Goal: Check status: Check status

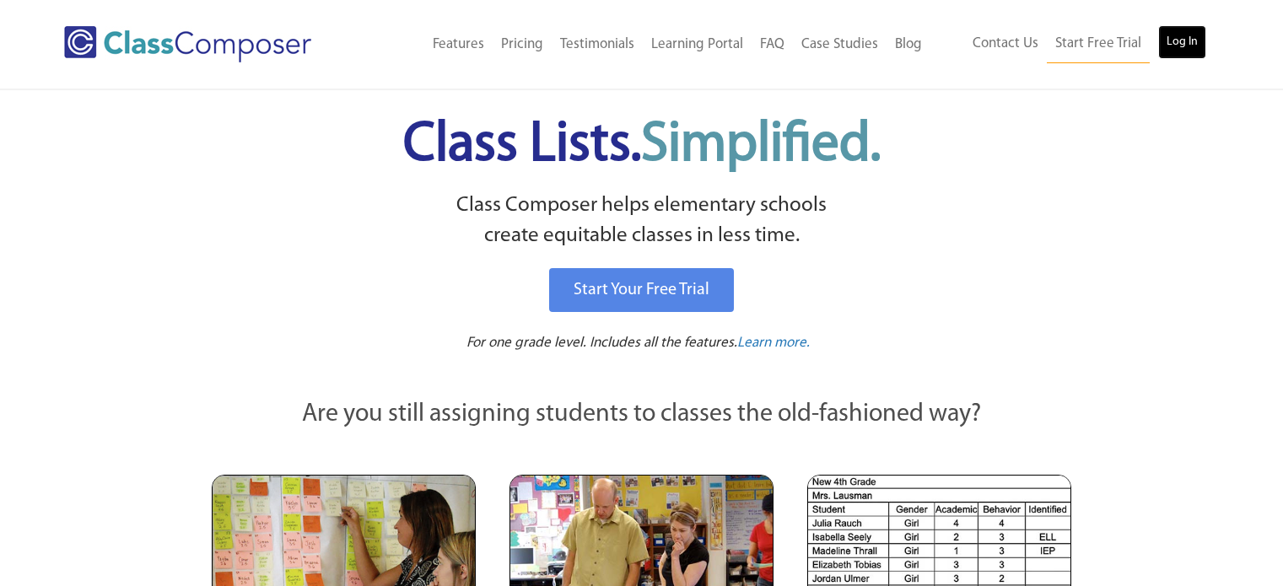
drag, startPoint x: 0, startPoint y: 0, endPoint x: 1171, endPoint y: 45, distance: 1172.0
click at [1171, 45] on link "Log In" at bounding box center [1183, 42] width 48 height 34
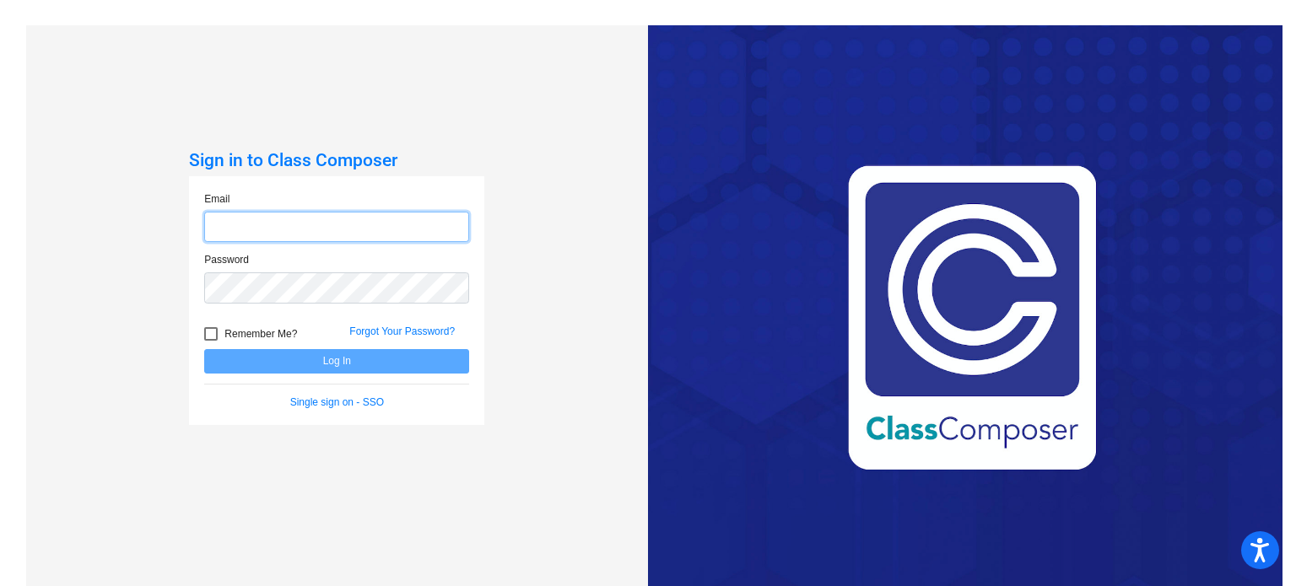
type input "[EMAIL_ADDRESS][DOMAIN_NAME]"
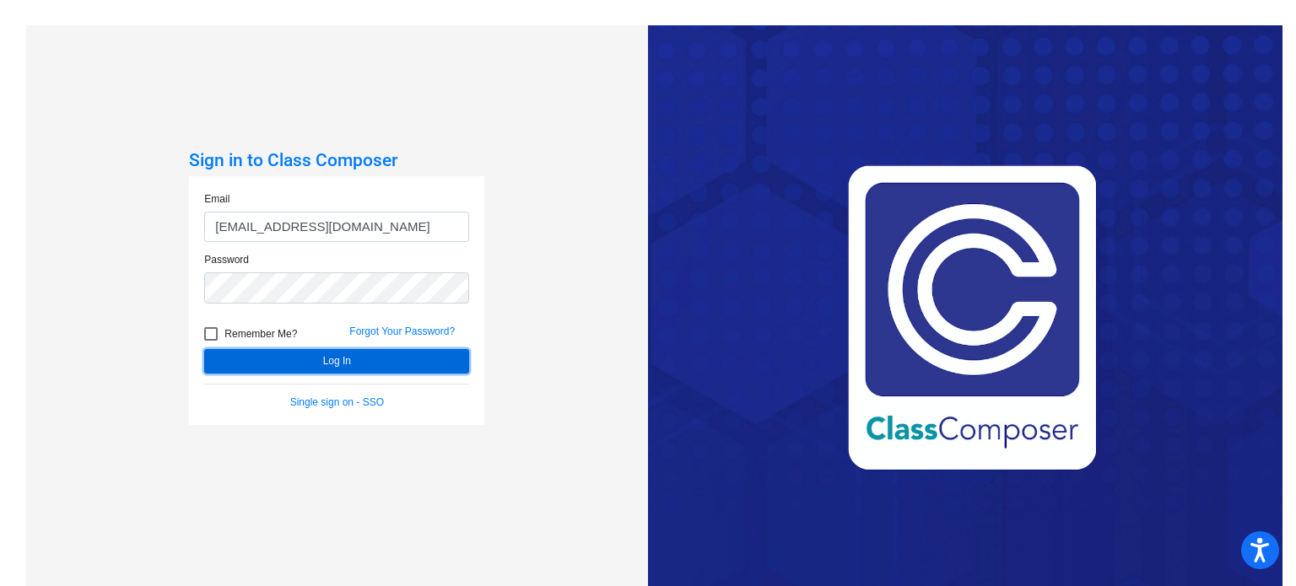
click at [342, 361] on button "Log In" at bounding box center [336, 361] width 265 height 24
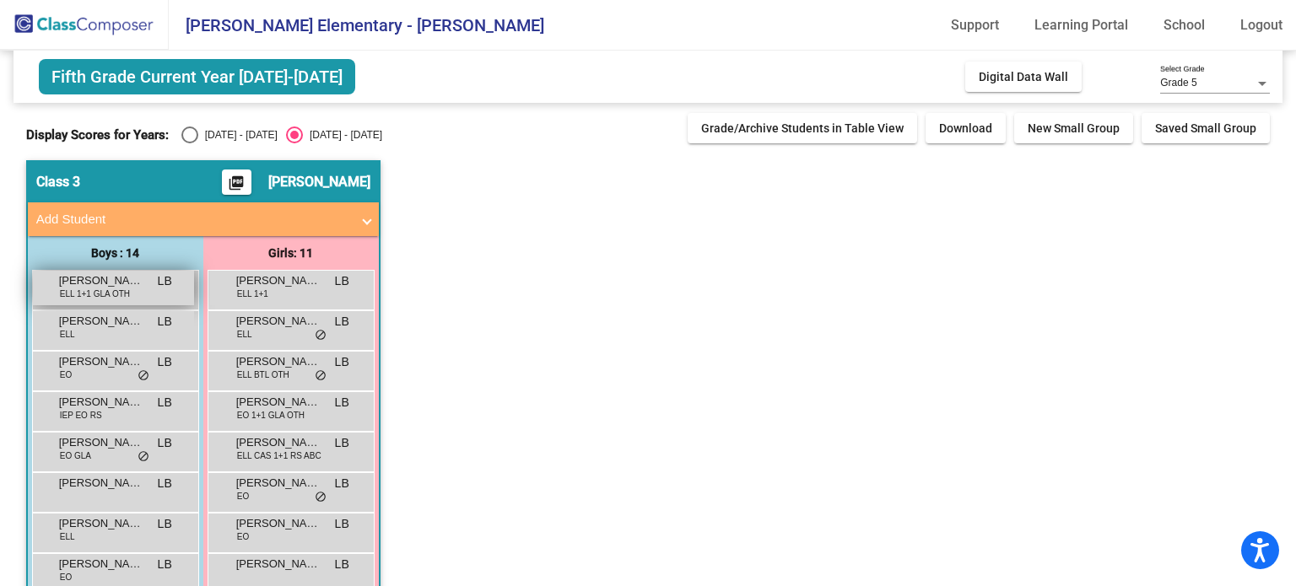
click at [96, 292] on span "ELL 1+1 GLA OTH" at bounding box center [95, 294] width 70 height 13
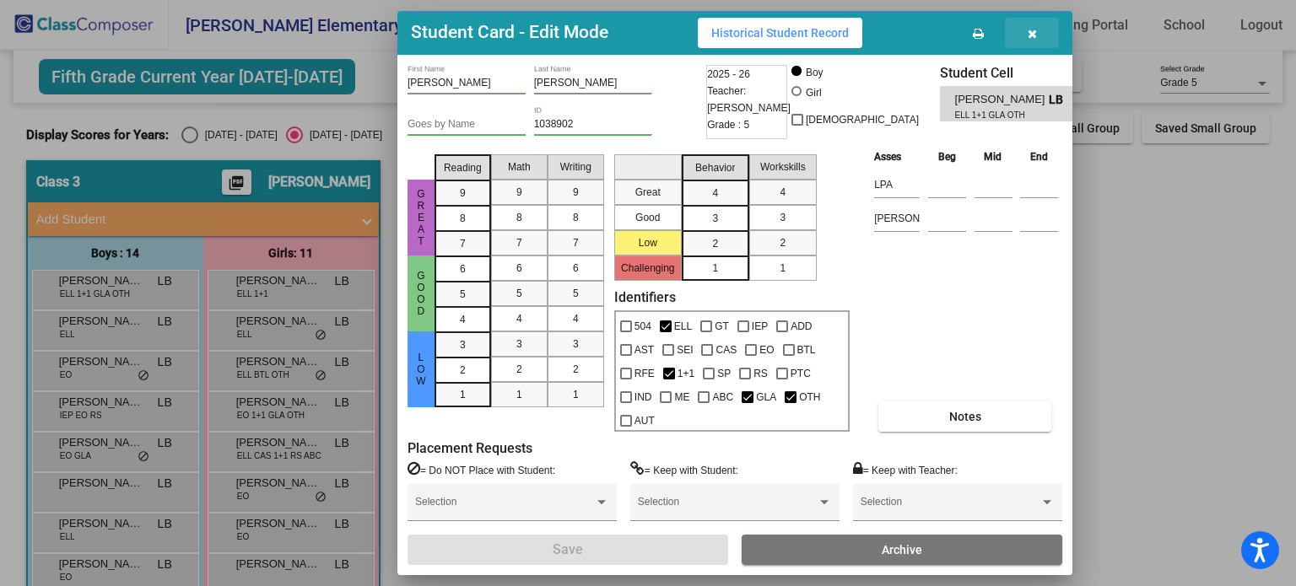
click at [1035, 40] on icon "button" at bounding box center [1032, 34] width 9 height 12
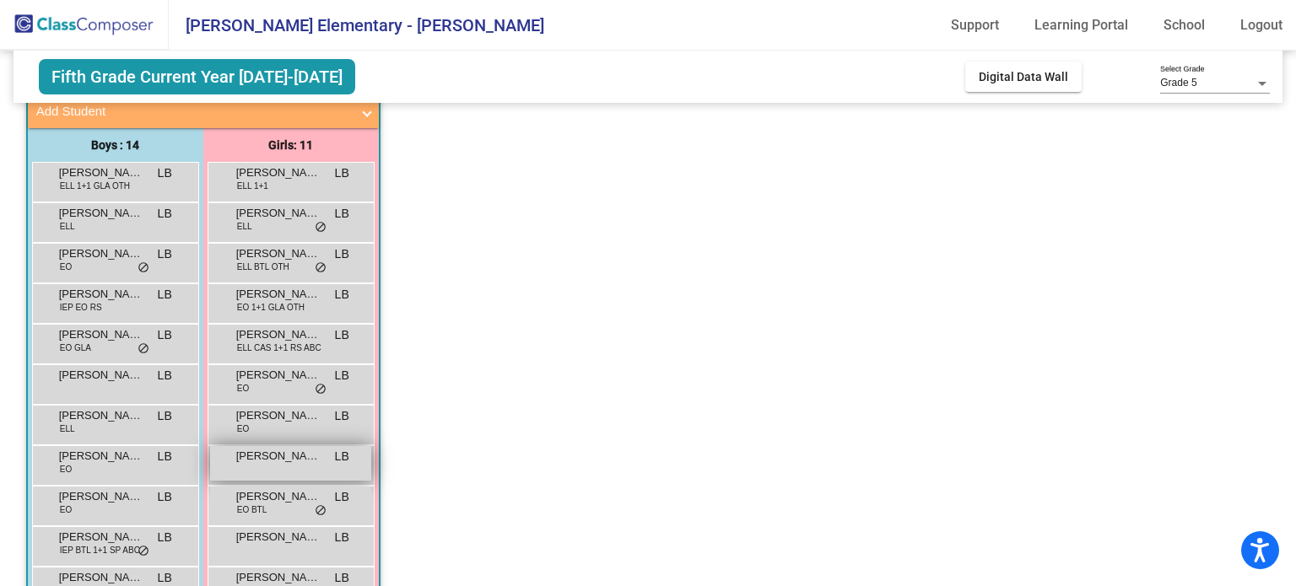
scroll to position [192, 0]
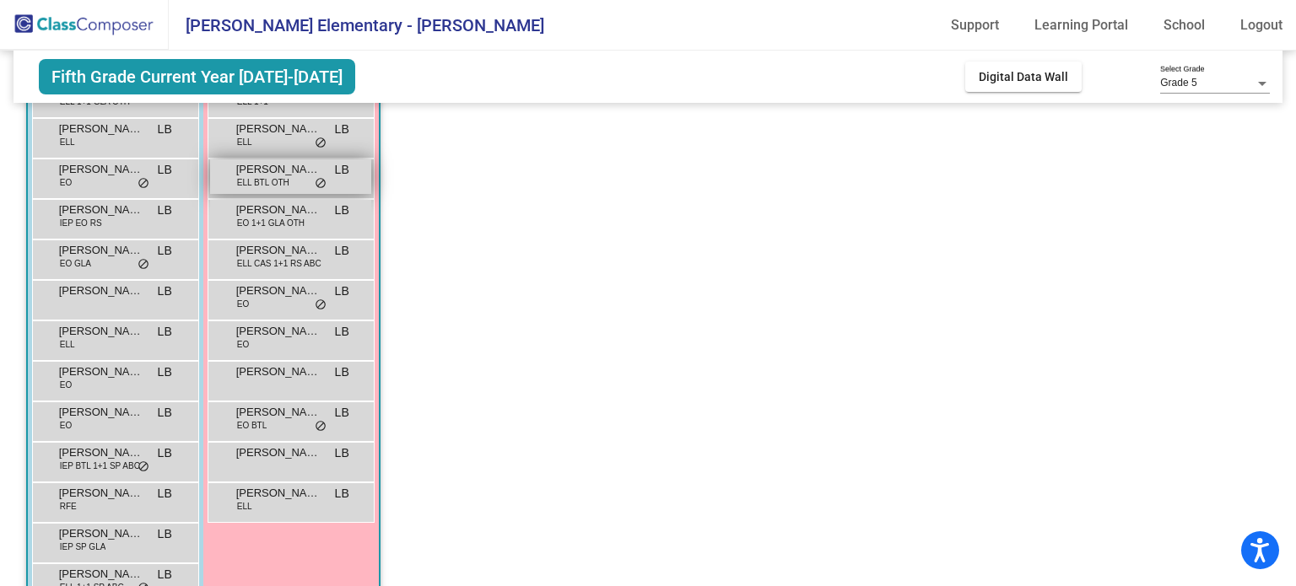
click at [257, 181] on span "ELL BTL OTH" at bounding box center [263, 182] width 52 height 13
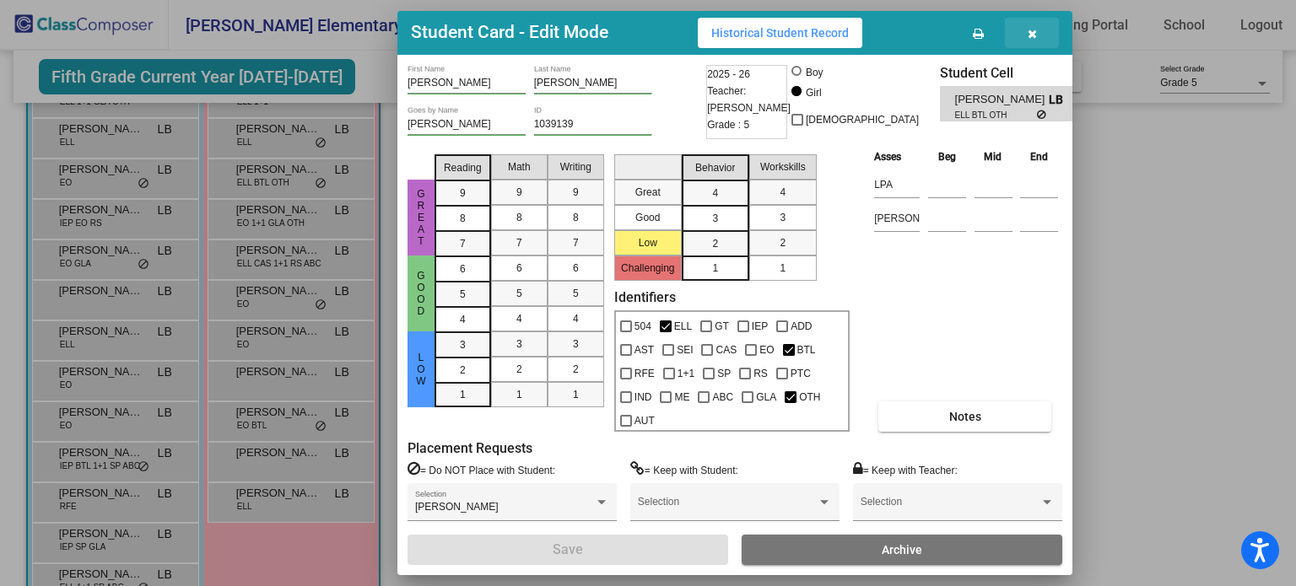
click at [1029, 40] on icon "button" at bounding box center [1032, 34] width 9 height 12
